Goal: Task Accomplishment & Management: Manage account settings

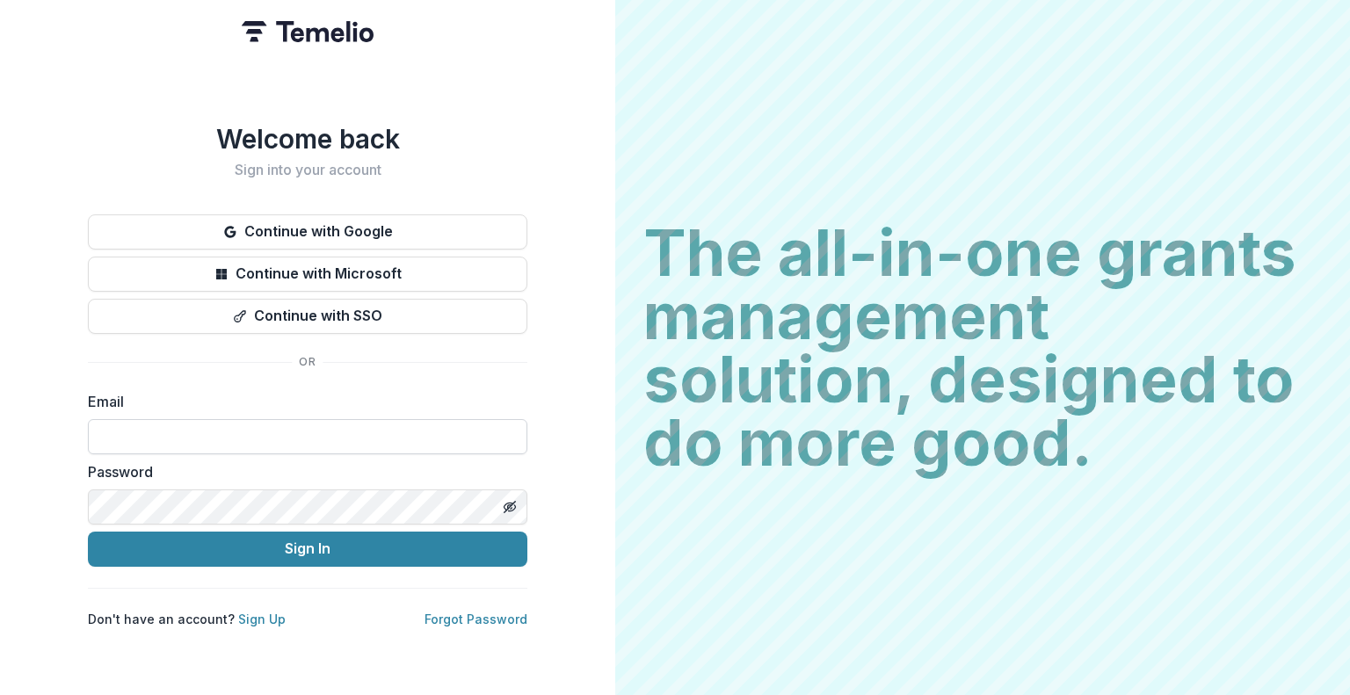
click at [426, 431] on input at bounding box center [307, 436] width 439 height 35
type input "**********"
click at [88, 532] on button "Sign In" at bounding box center [307, 549] width 439 height 35
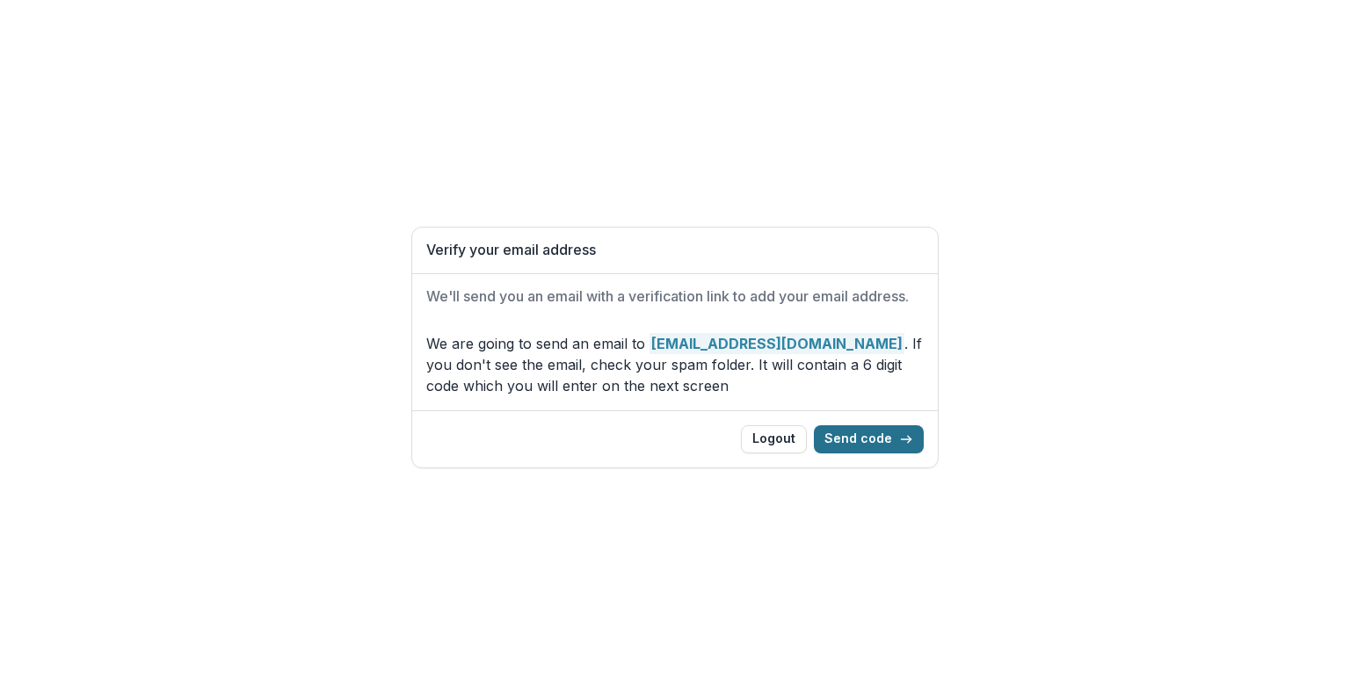
click at [850, 437] on button "Send code" at bounding box center [869, 439] width 110 height 28
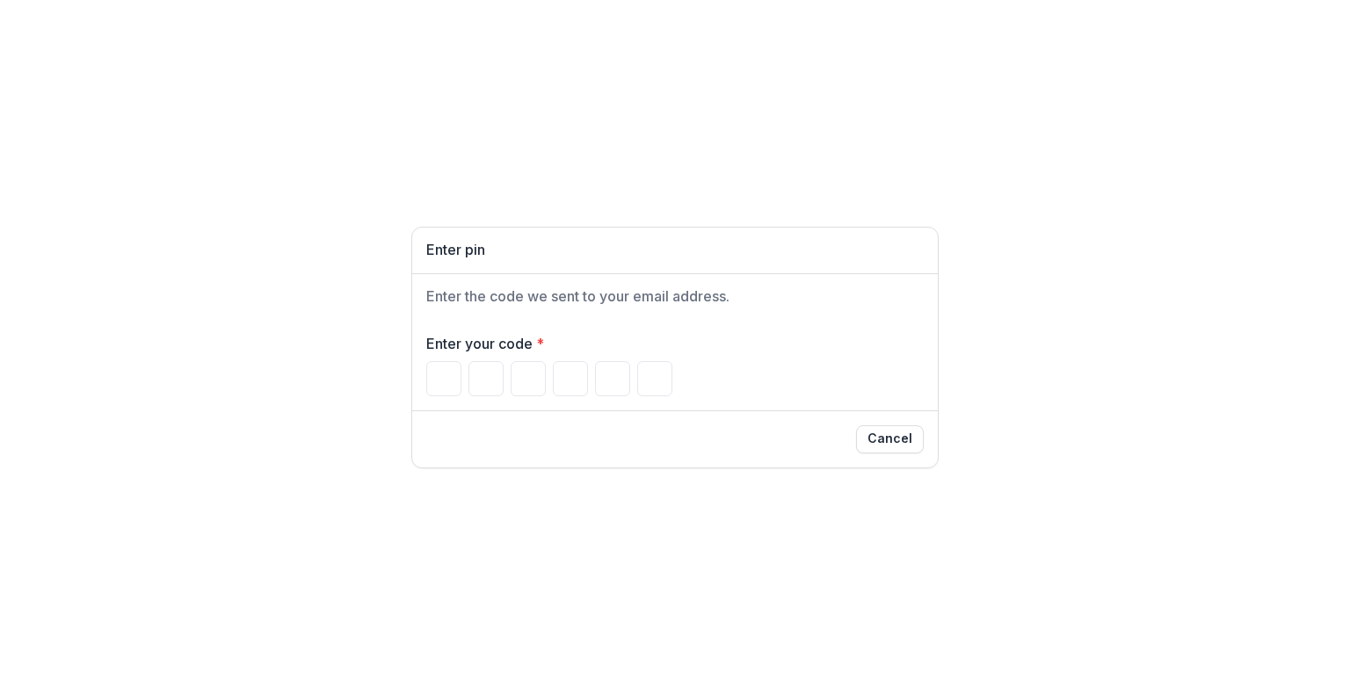
type input "*"
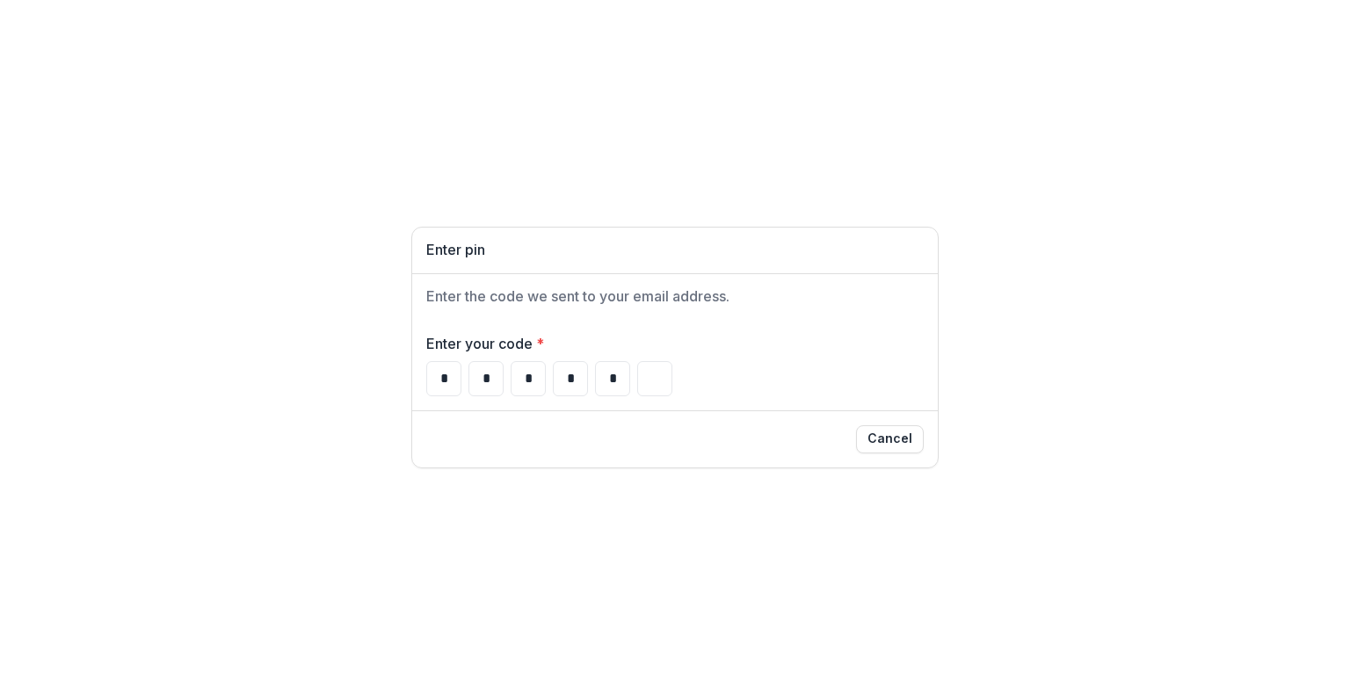
type input "*"
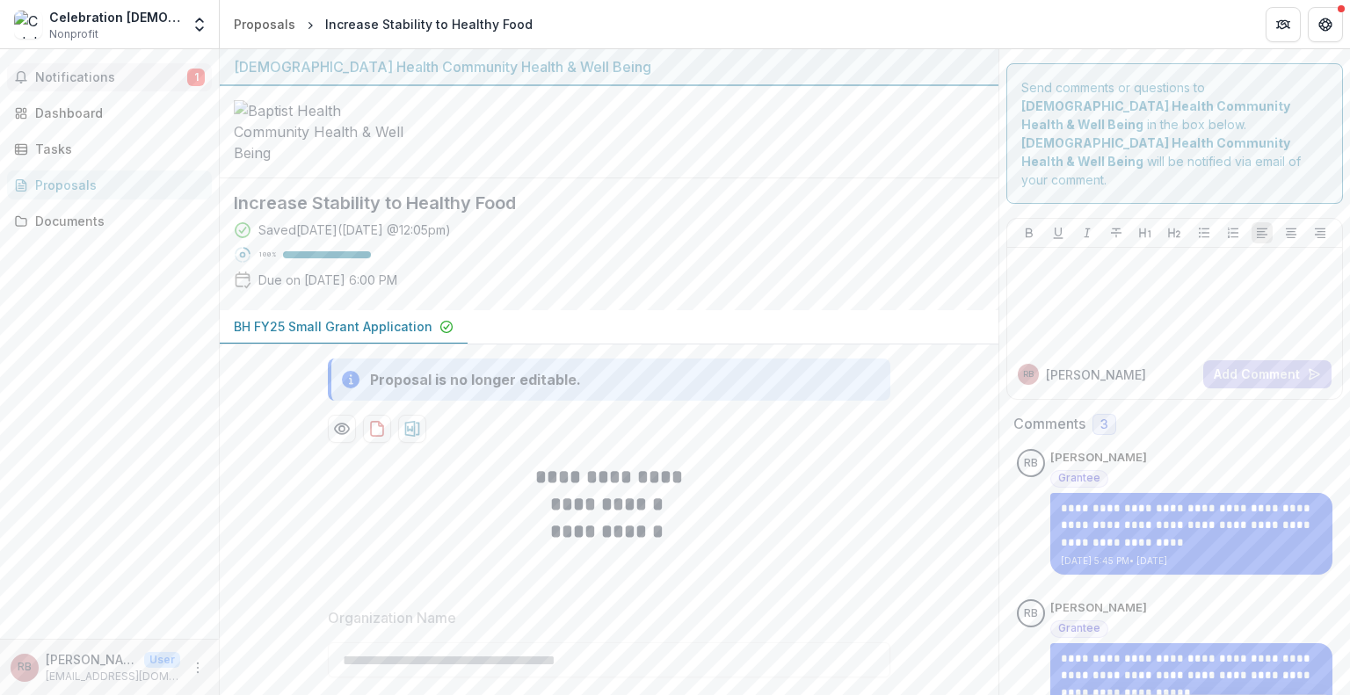
click at [112, 73] on span "Notifications" at bounding box center [111, 77] width 152 height 15
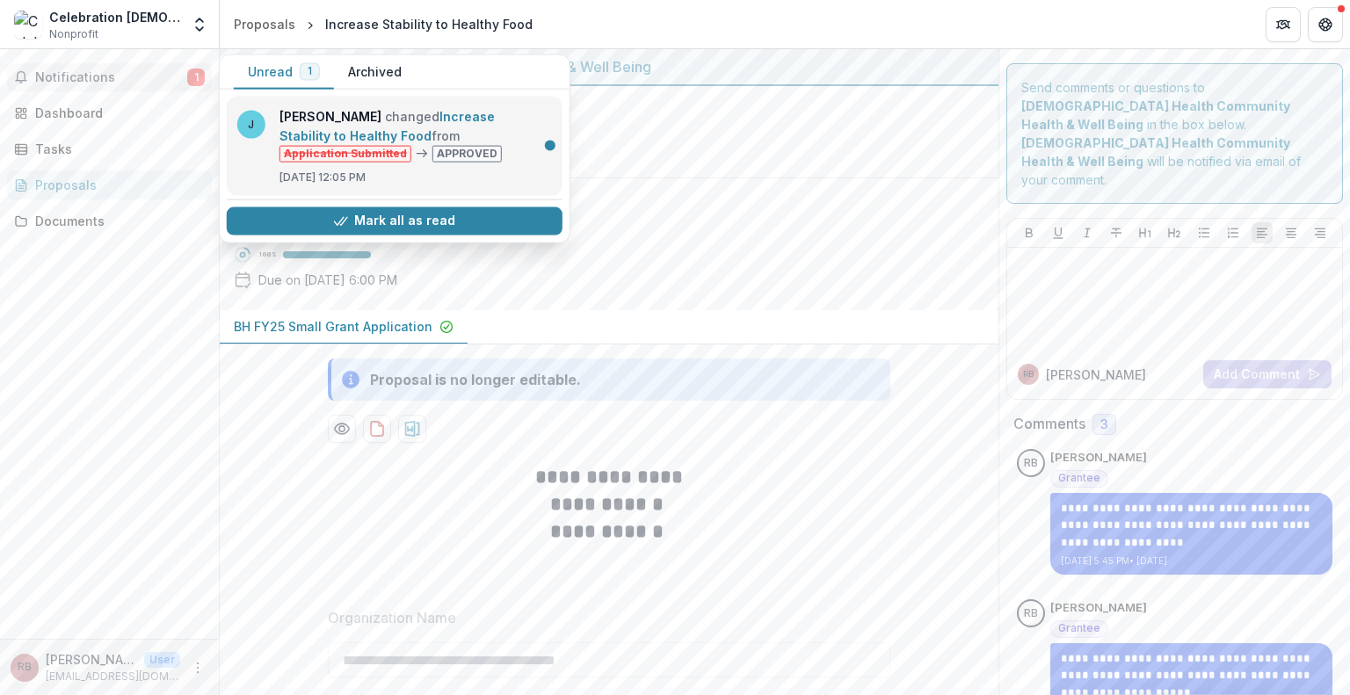
click at [369, 119] on link "Increase Stability to Healthy Food" at bounding box center [386, 126] width 215 height 34
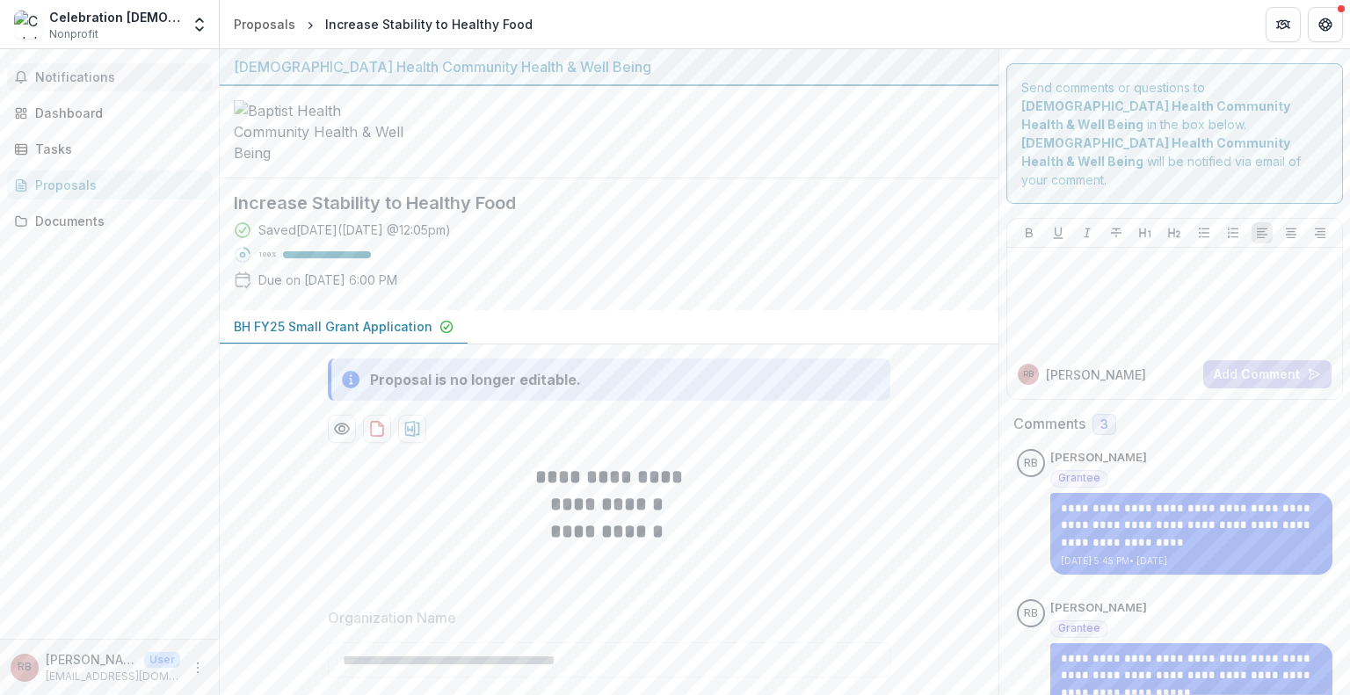
click at [117, 77] on span "Notifications" at bounding box center [120, 77] width 170 height 15
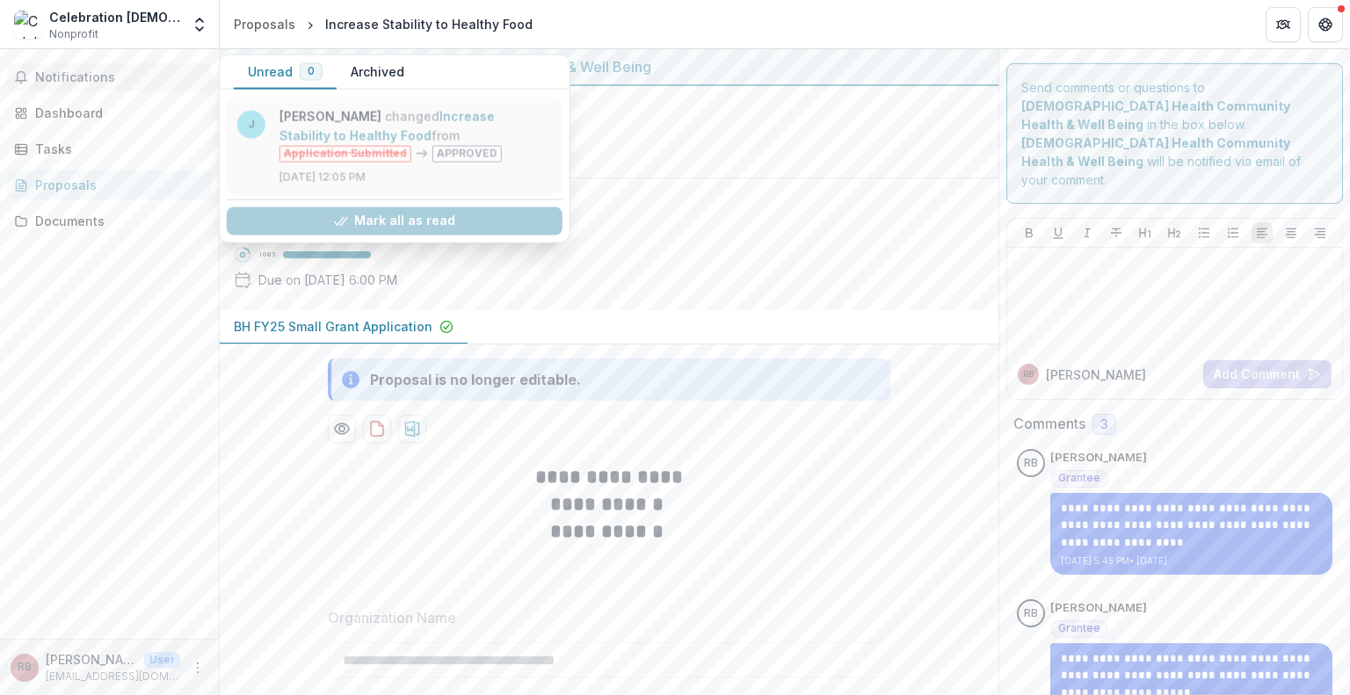
click at [326, 109] on link "Increase Stability to Healthy Food" at bounding box center [386, 126] width 215 height 34
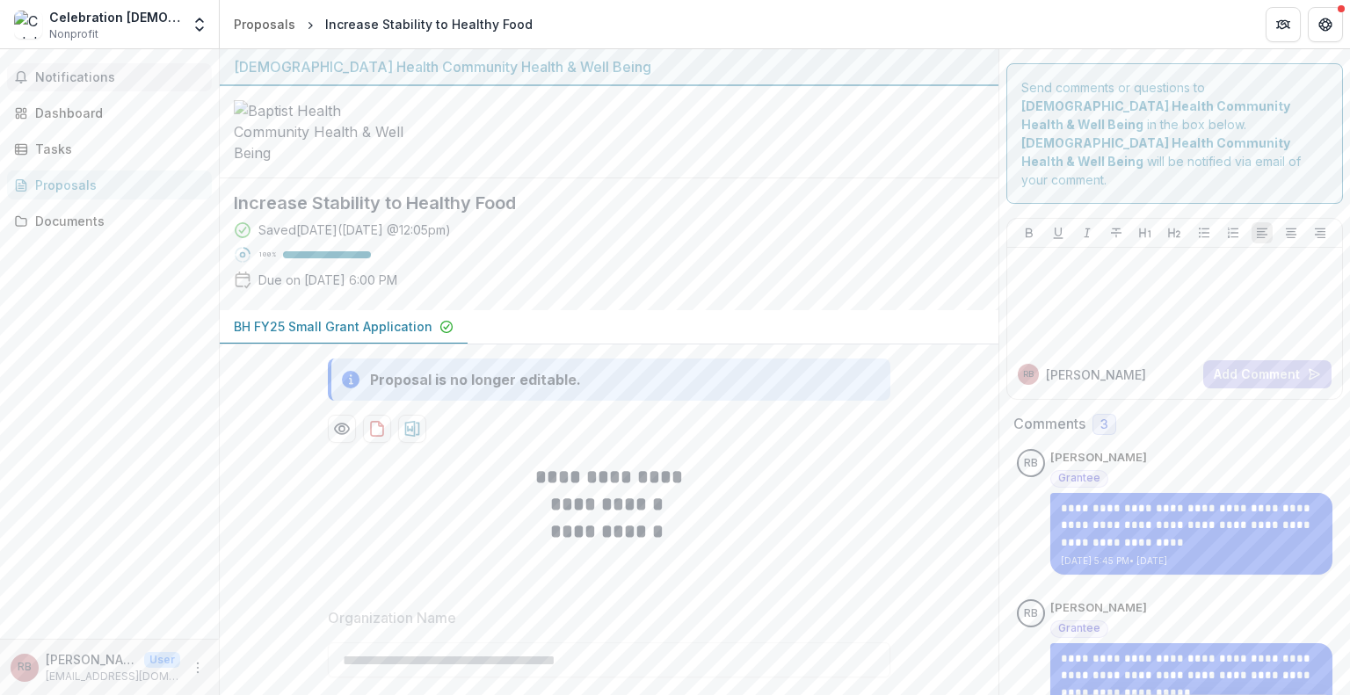
click at [130, 74] on span "Notifications" at bounding box center [120, 77] width 170 height 15
click at [95, 101] on link "Dashboard" at bounding box center [109, 112] width 205 height 29
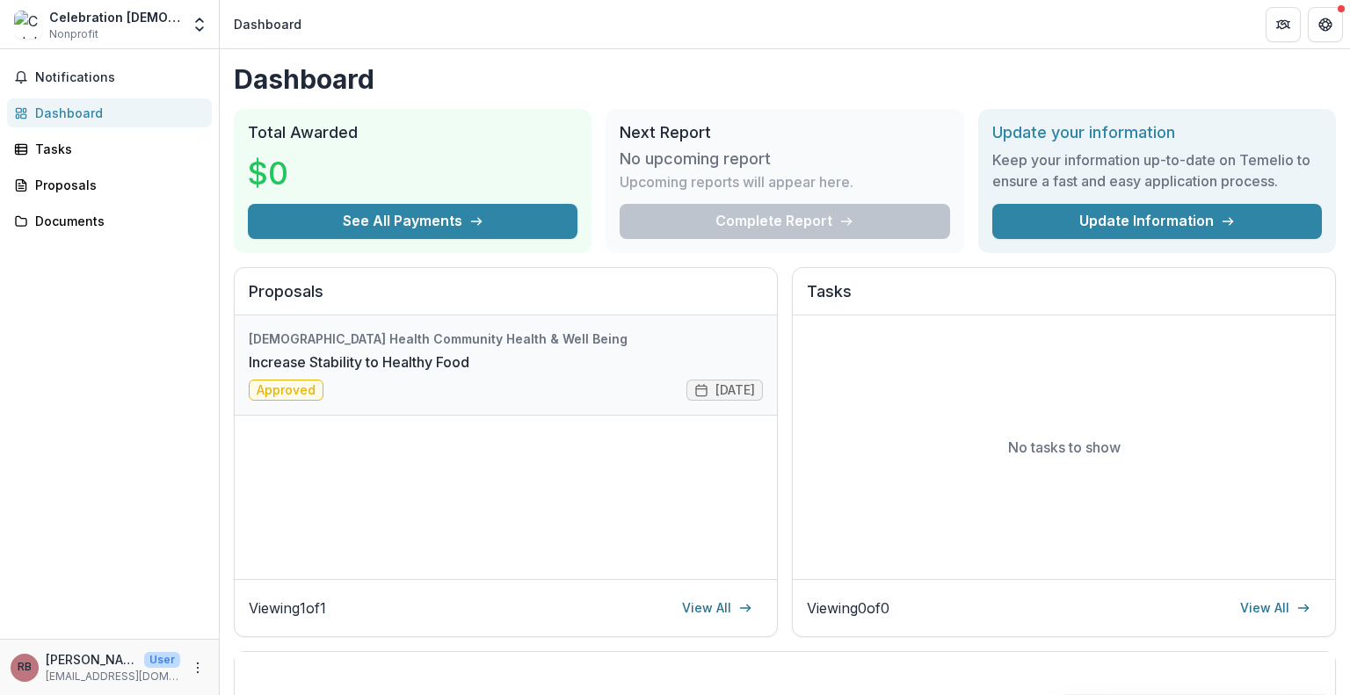
click at [469, 365] on link "Increase Stability to Healthy Food" at bounding box center [359, 361] width 221 height 21
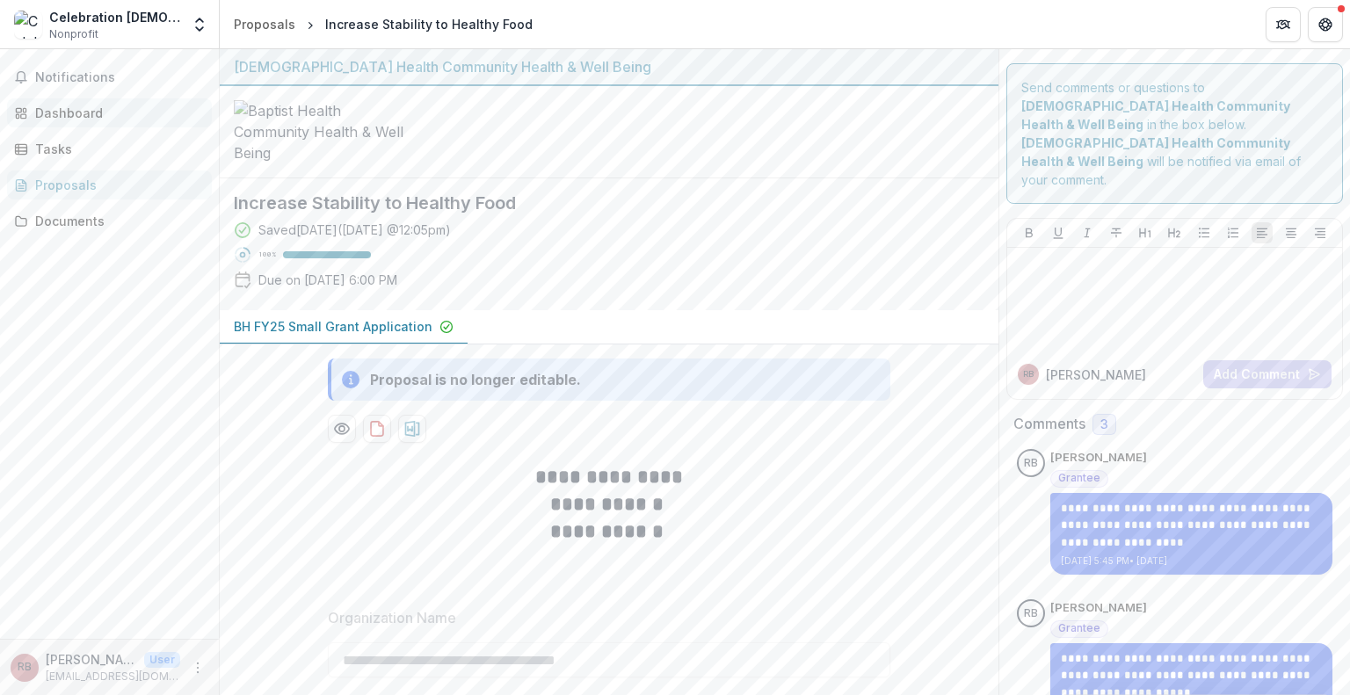
click at [96, 110] on div "Dashboard" at bounding box center [116, 113] width 163 height 18
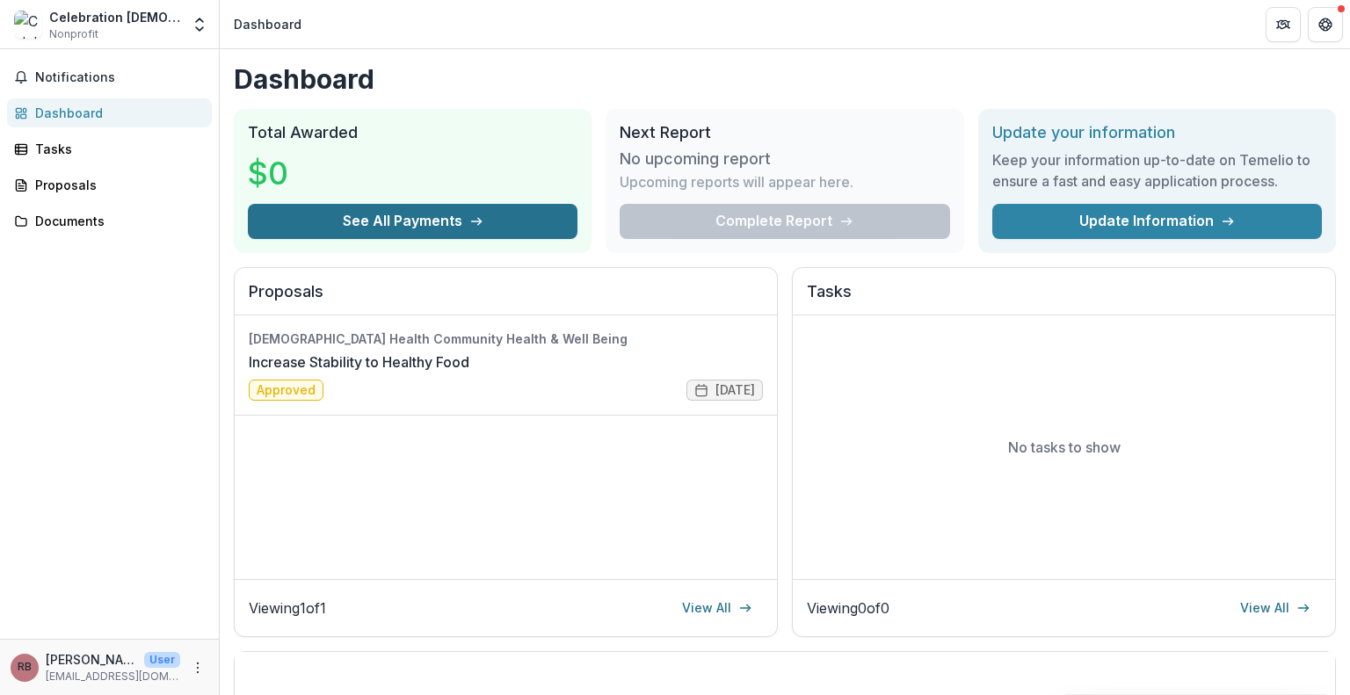
click at [432, 227] on button "See All Payments" at bounding box center [413, 221] width 330 height 35
